Goal: Check status: Check status

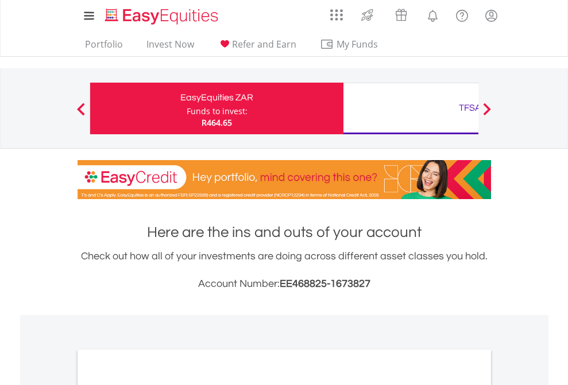
click at [187, 109] on div "Funds to invest:" at bounding box center [217, 111] width 61 height 11
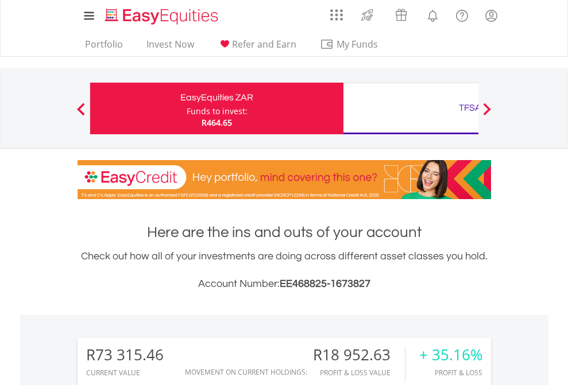
scroll to position [110, 180]
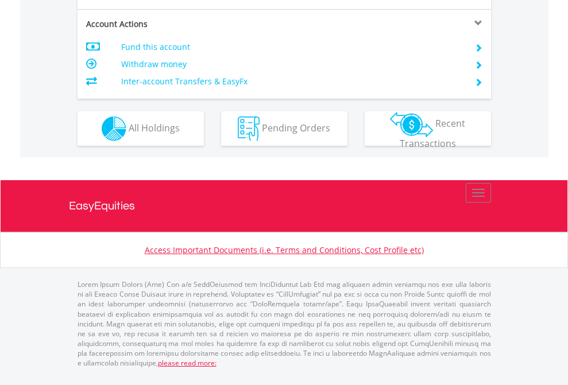
scroll to position [1078, 0]
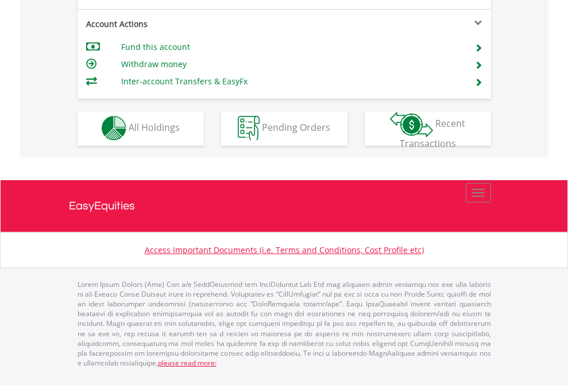
scroll to position [980, 0]
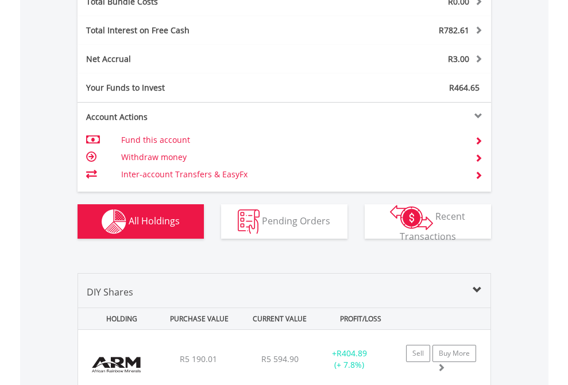
scroll to position [1347, 0]
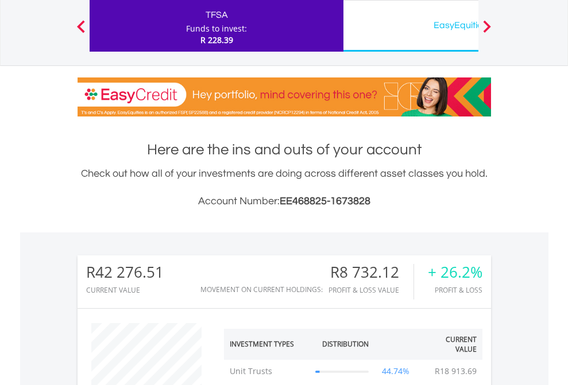
scroll to position [110, 180]
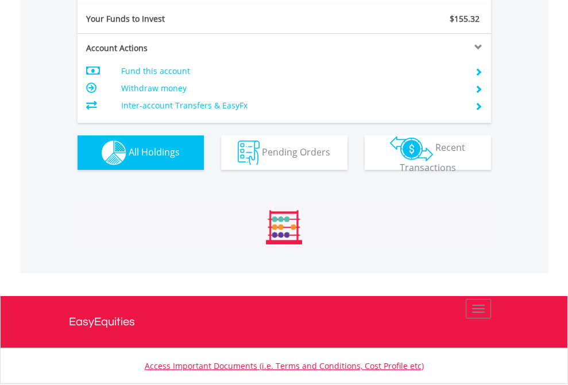
scroll to position [110, 180]
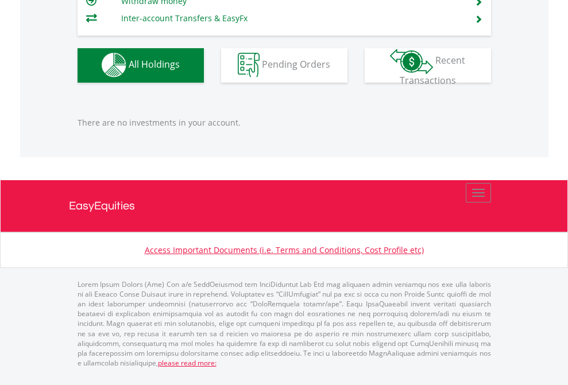
scroll to position [110, 180]
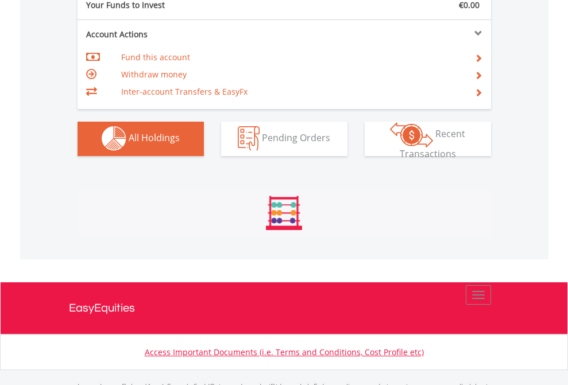
scroll to position [1138, 0]
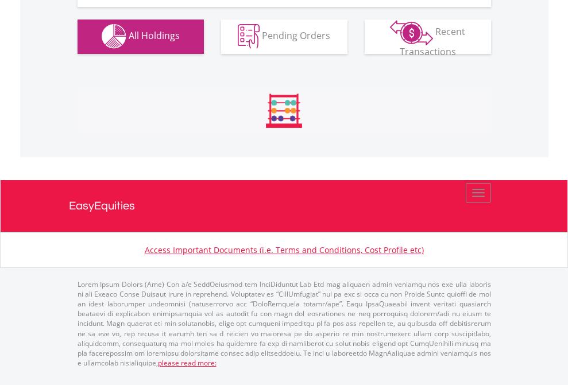
scroll to position [1138, 0]
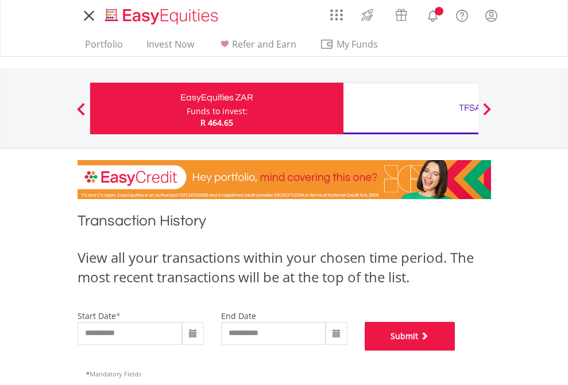
click at [456, 351] on button "Submit" at bounding box center [410, 336] width 91 height 29
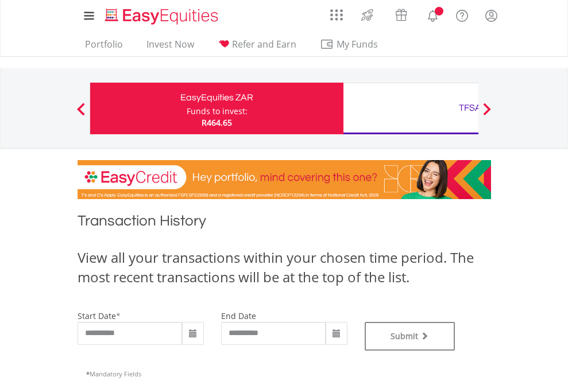
click at [411, 109] on div "TFSA" at bounding box center [470, 108] width 240 height 16
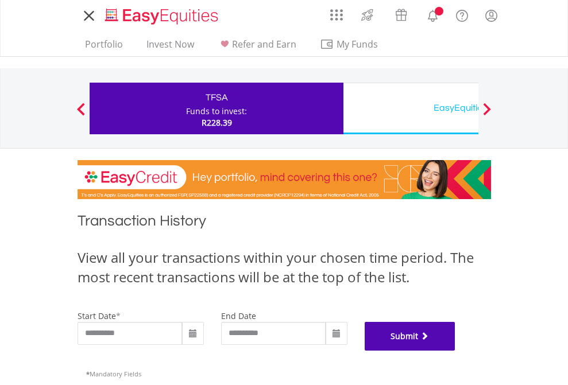
click at [456, 351] on button "Submit" at bounding box center [410, 336] width 91 height 29
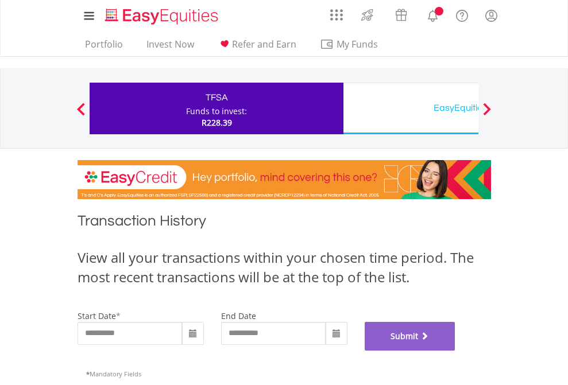
scroll to position [466, 0]
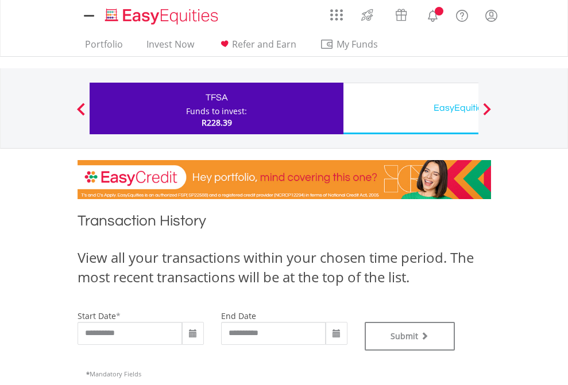
click at [411, 109] on div "EasyEquities USD" at bounding box center [470, 108] width 240 height 16
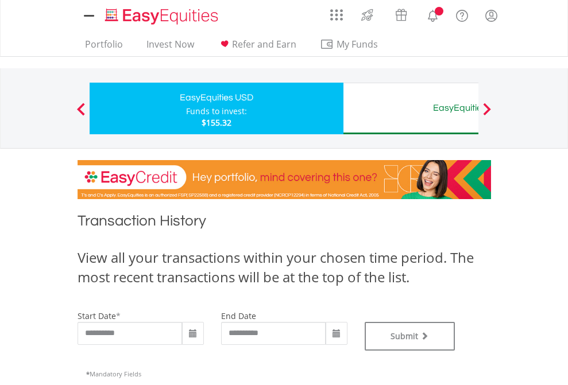
type input "**********"
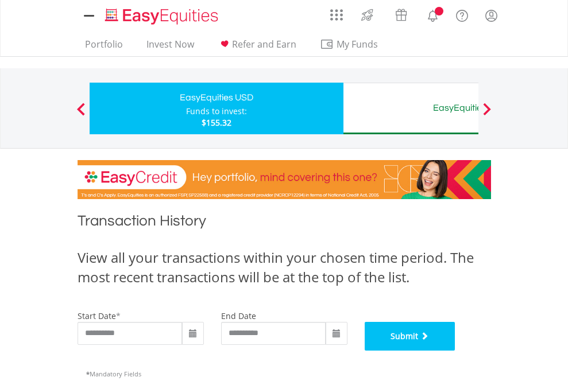
click at [456, 351] on button "Submit" at bounding box center [410, 336] width 91 height 29
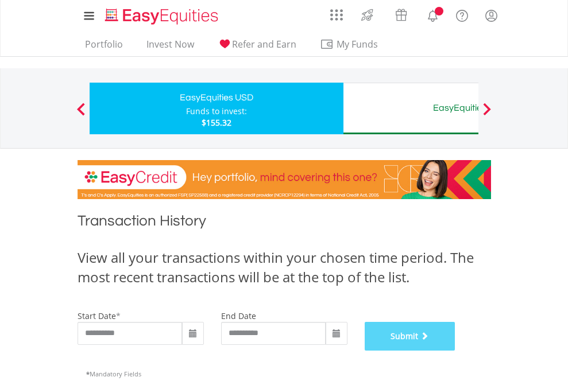
scroll to position [466, 0]
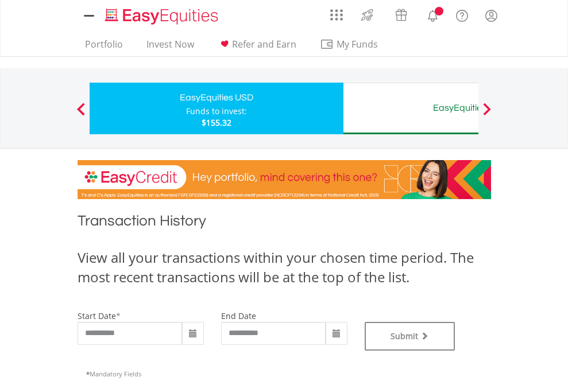
click at [411, 109] on div "EasyEquities AUD" at bounding box center [470, 108] width 240 height 16
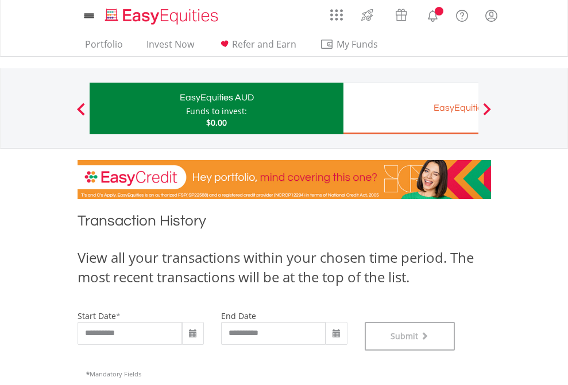
scroll to position [466, 0]
click at [411, 109] on div "EasyEquities EUR" at bounding box center [470, 108] width 240 height 16
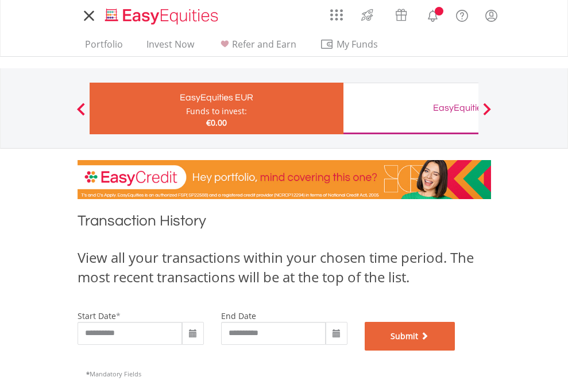
click at [456, 351] on button "Submit" at bounding box center [410, 336] width 91 height 29
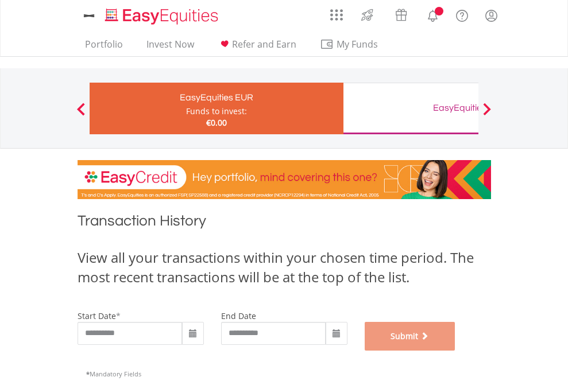
scroll to position [466, 0]
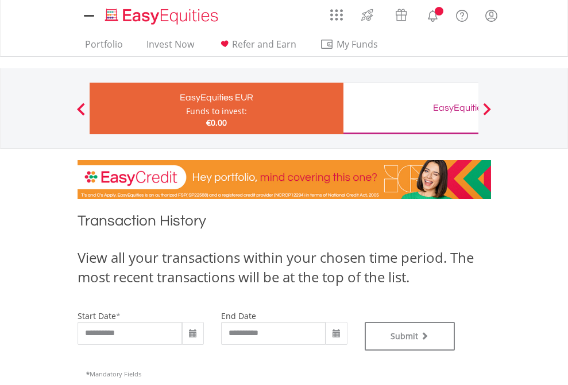
click at [411, 109] on div "EasyEquities GBP" at bounding box center [470, 108] width 240 height 16
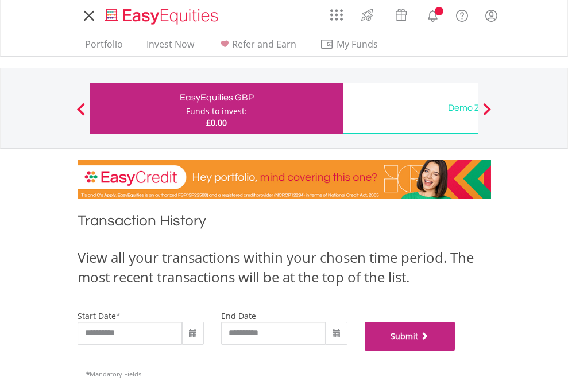
click at [456, 351] on button "Submit" at bounding box center [410, 336] width 91 height 29
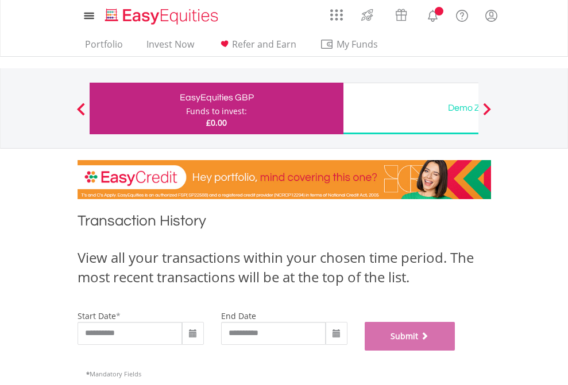
scroll to position [466, 0]
